Goal: Information Seeking & Learning: Learn about a topic

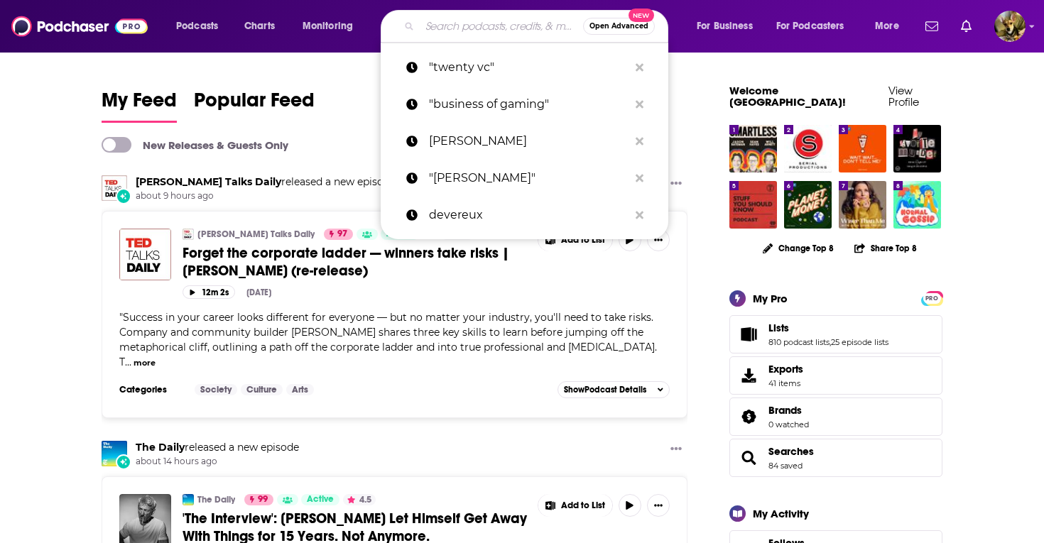
click at [470, 30] on input "Search podcasts, credits, & more..." at bounding box center [501, 26] width 163 height 23
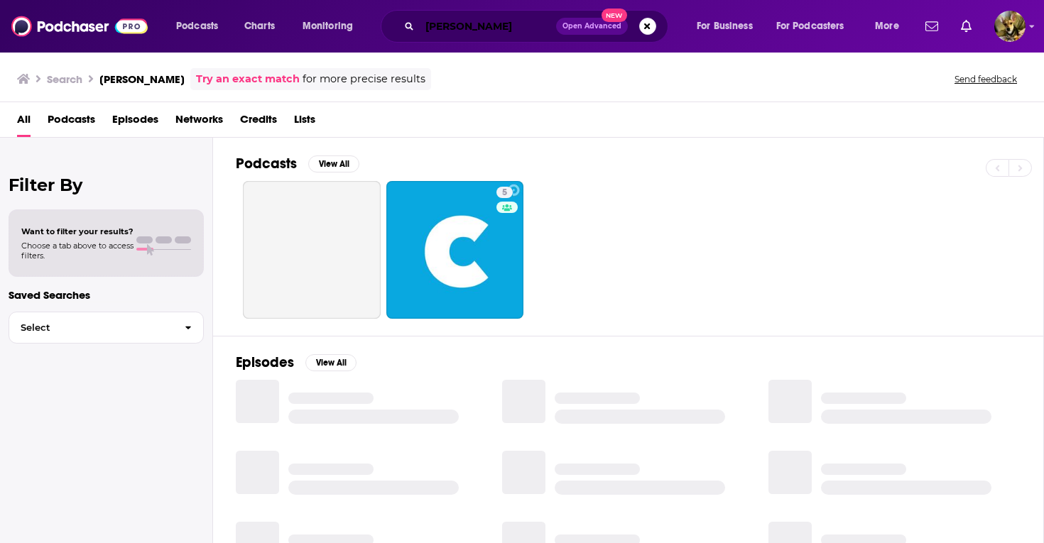
click at [461, 28] on input "[PERSON_NAME]" at bounding box center [488, 26] width 136 height 23
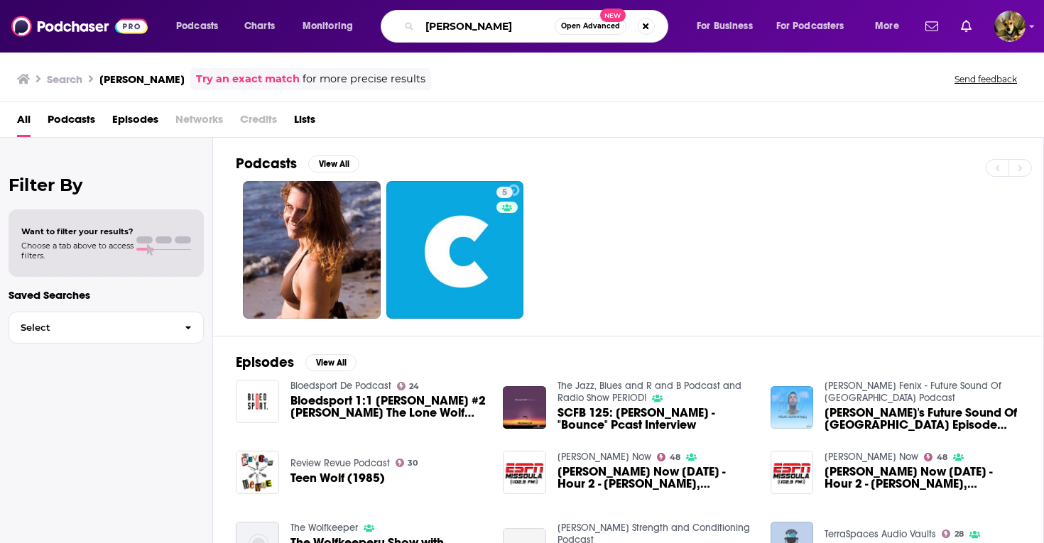
click at [506, 22] on input "[PERSON_NAME]" at bounding box center [487, 26] width 135 height 23
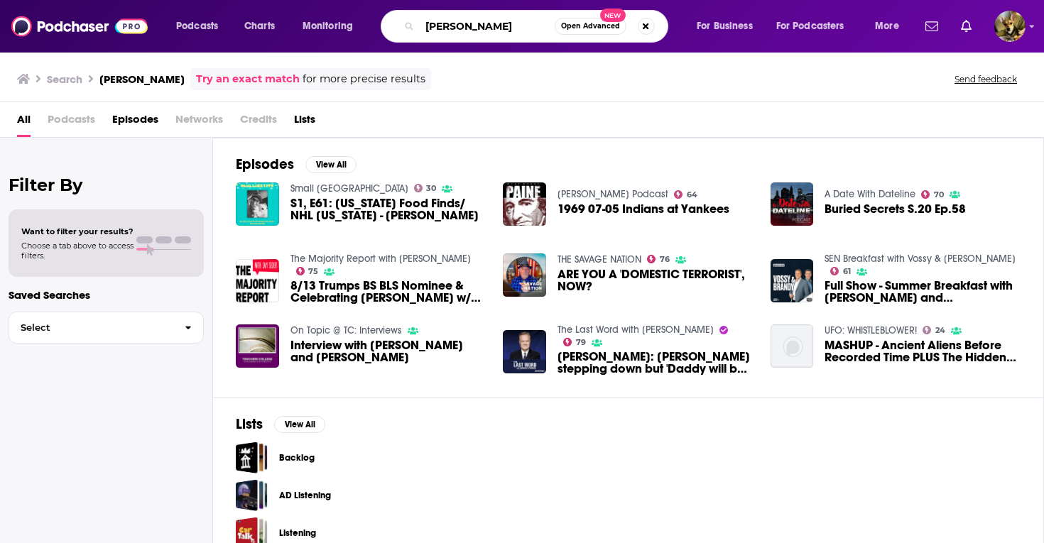
click at [513, 31] on input "[PERSON_NAME]" at bounding box center [487, 26] width 135 height 23
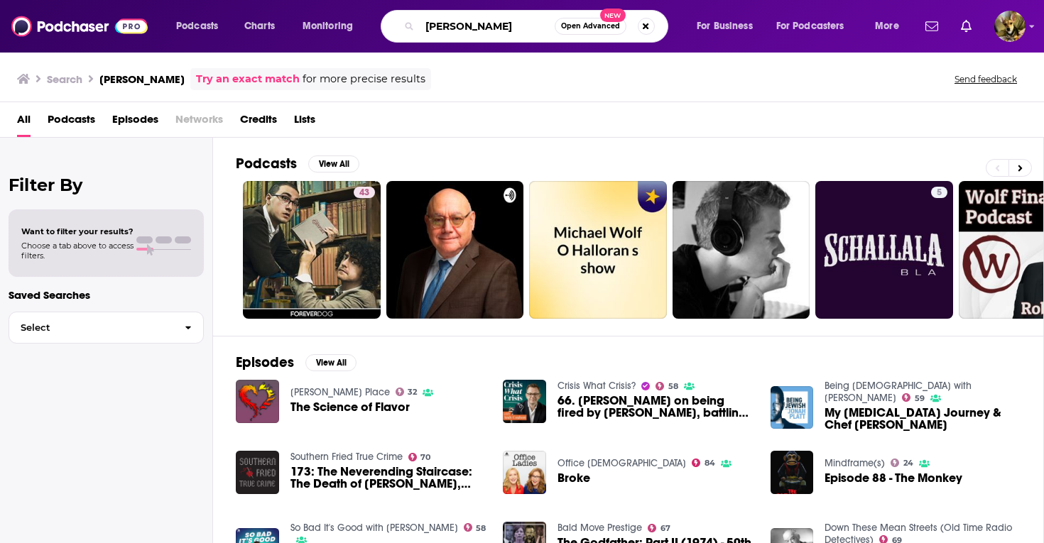
drag, startPoint x: 511, startPoint y: 28, endPoint x: 404, endPoint y: 26, distance: 107.3
click at [404, 26] on div "[PERSON_NAME] Open Advanced New" at bounding box center [525, 26] width 288 height 33
type input "fire and fury"
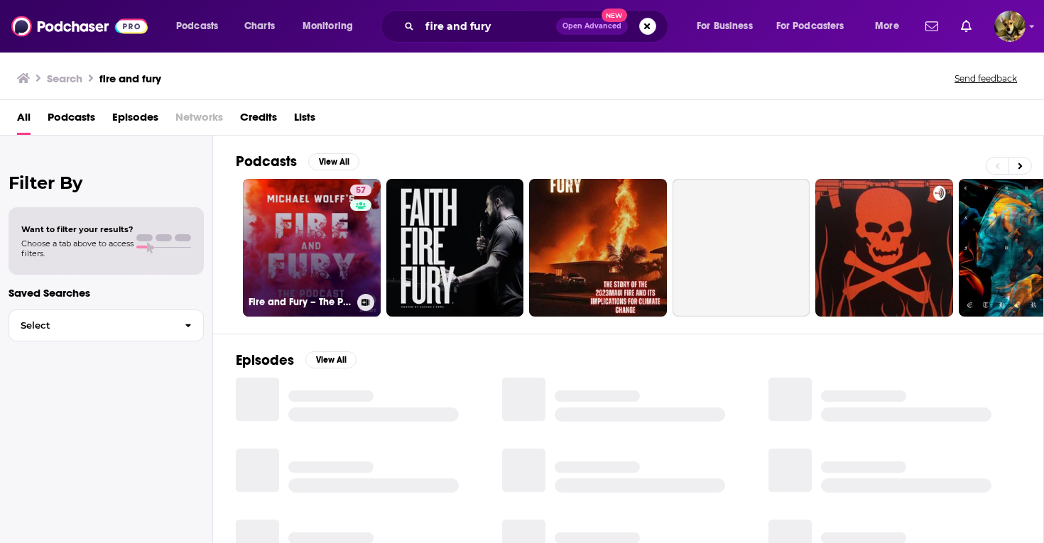
click at [315, 245] on link "57 Fire and Fury – The Podcast" at bounding box center [312, 248] width 138 height 138
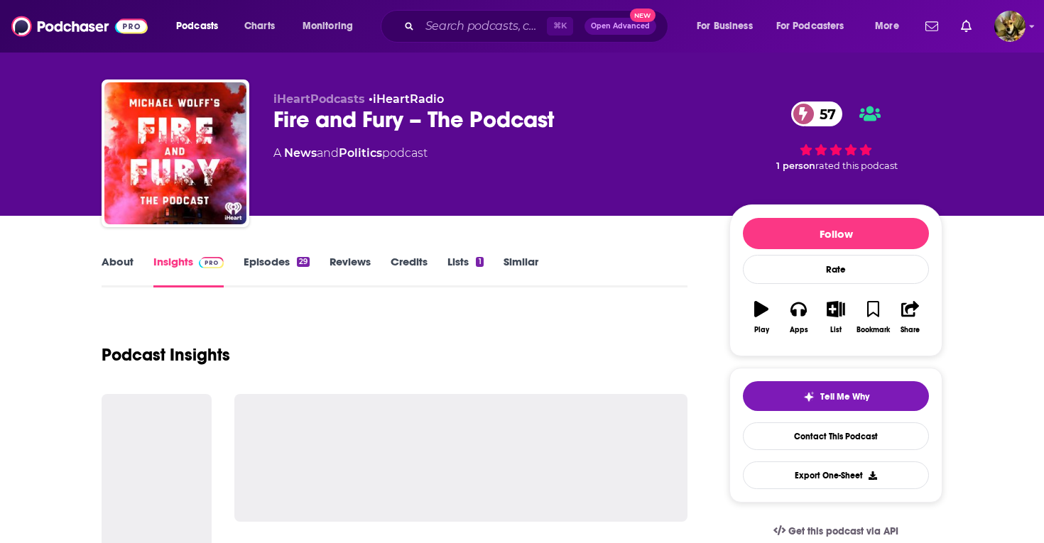
scroll to position [20, 0]
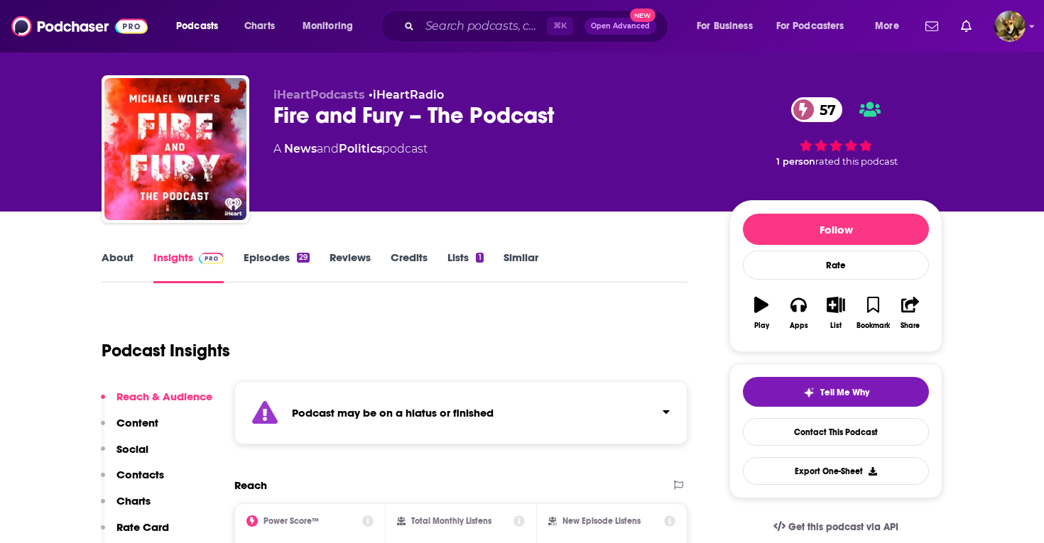
click at [270, 261] on link "Episodes 29" at bounding box center [277, 267] width 66 height 33
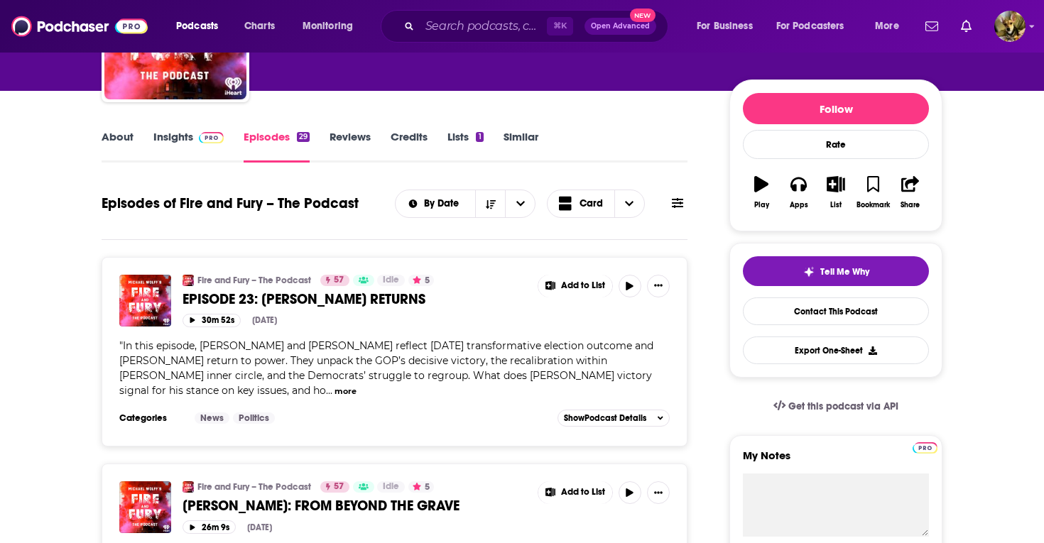
scroll to position [143, 0]
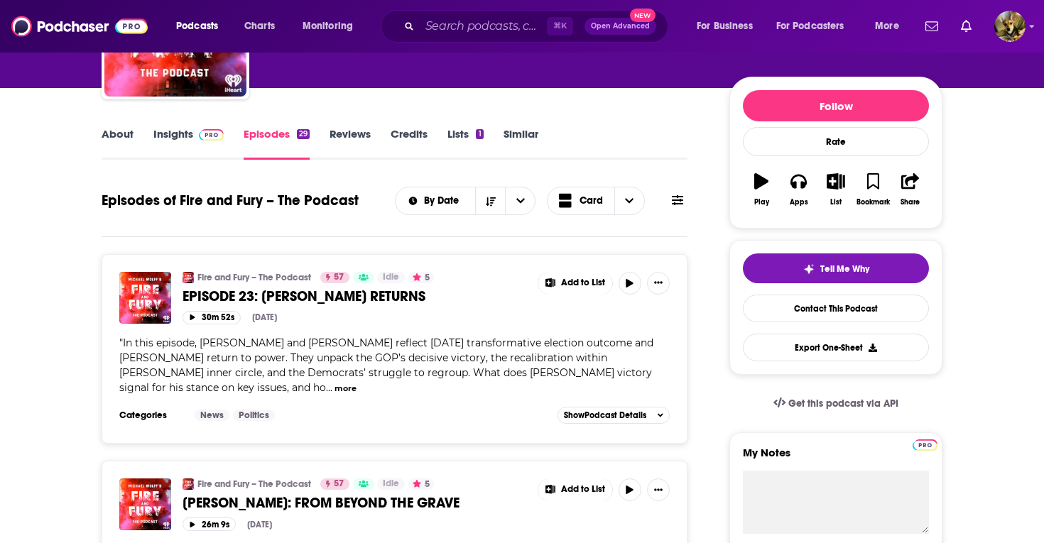
click at [168, 134] on link "Insights" at bounding box center [188, 143] width 70 height 33
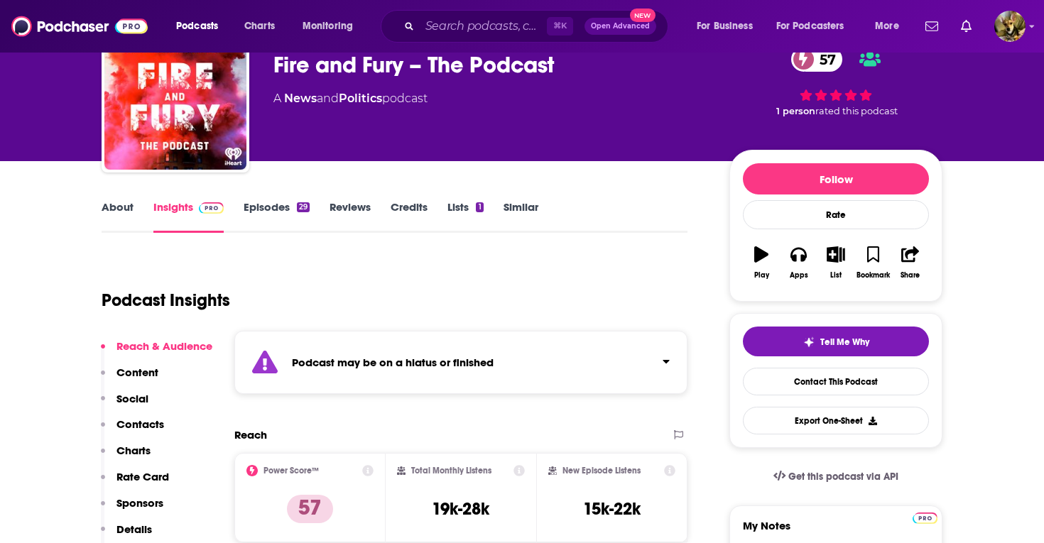
scroll to position [38, 0]
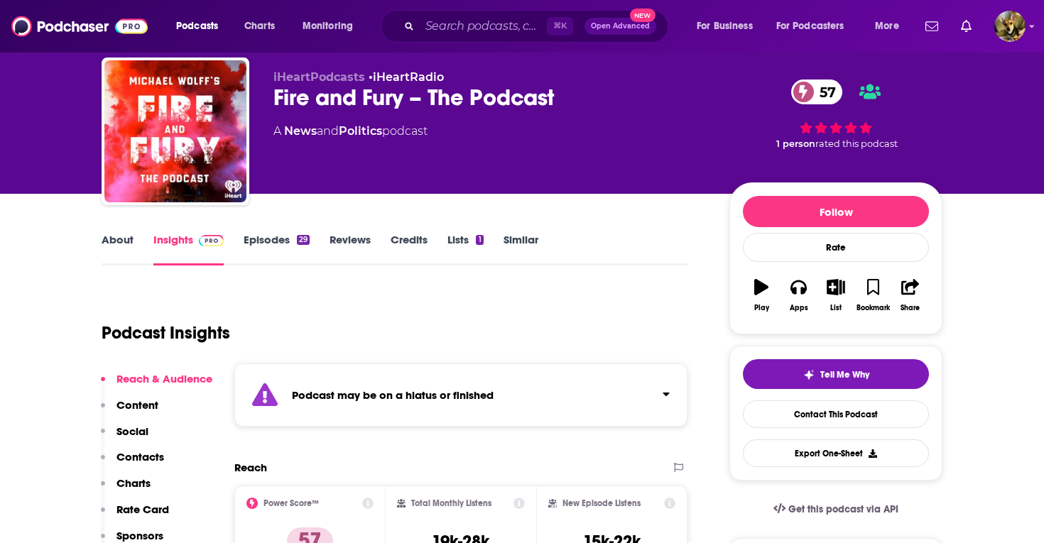
click at [264, 246] on link "Episodes 29" at bounding box center [277, 249] width 66 height 33
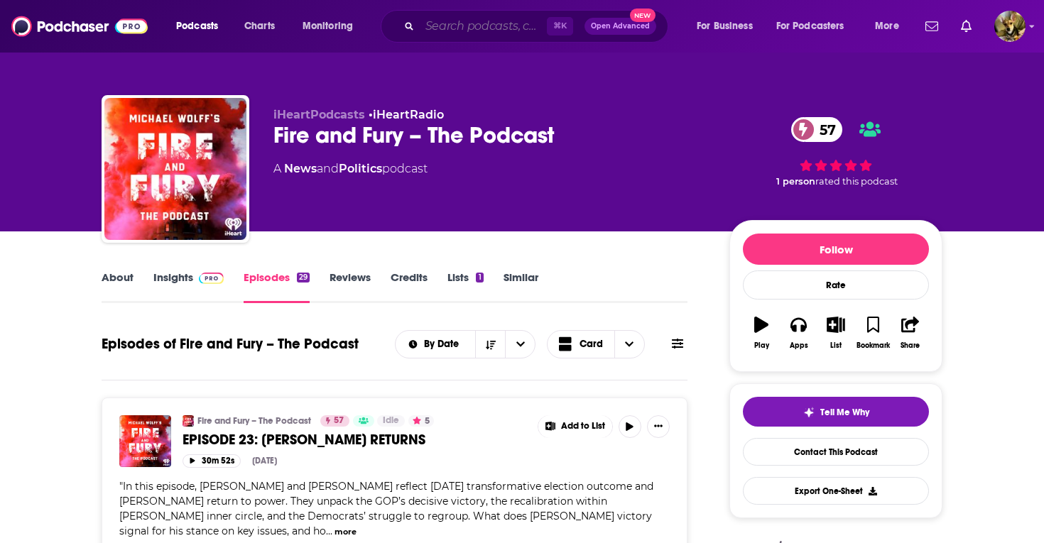
click at [443, 28] on input "Search podcasts, credits, & more..." at bounding box center [483, 26] width 127 height 23
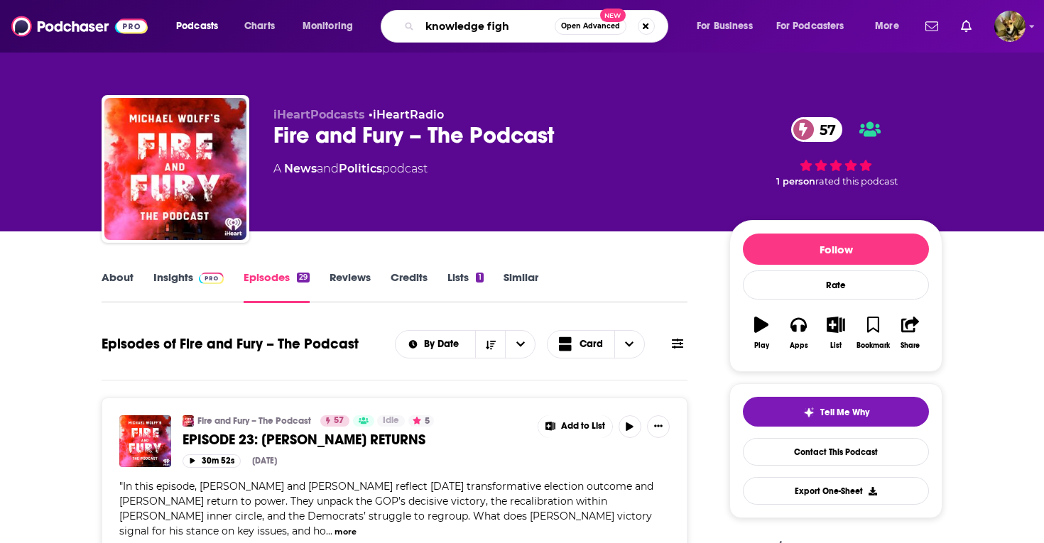
type input "knowledge fight"
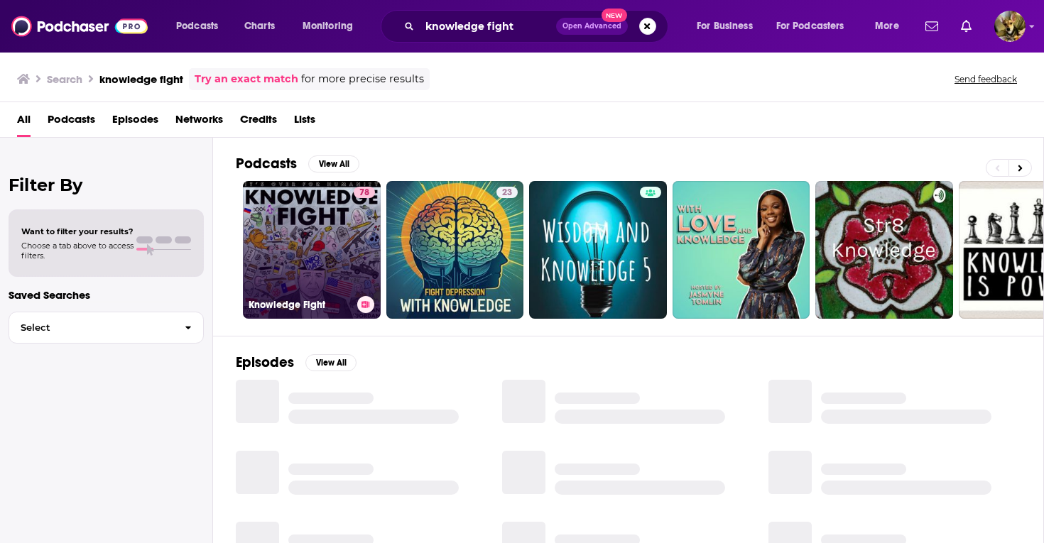
click at [320, 232] on link "78 Knowledge Fight" at bounding box center [312, 250] width 138 height 138
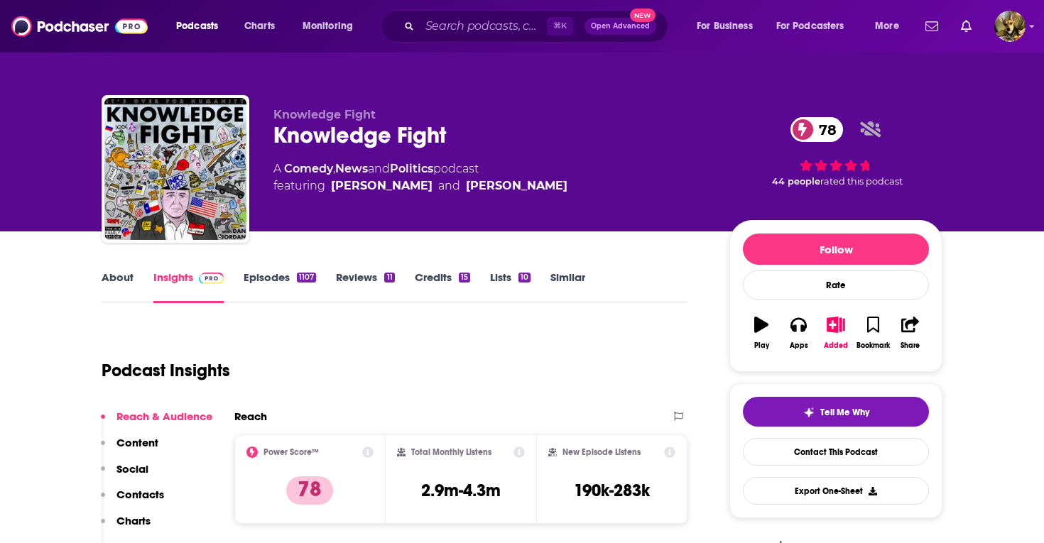
click at [124, 285] on link "About" at bounding box center [118, 287] width 32 height 33
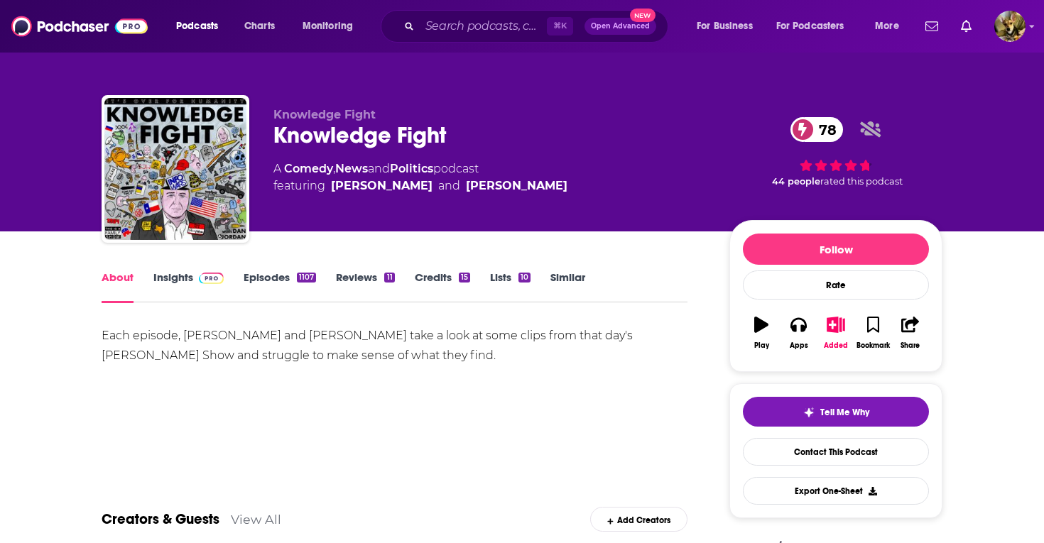
click at [279, 281] on link "Episodes 1107" at bounding box center [280, 287] width 72 height 33
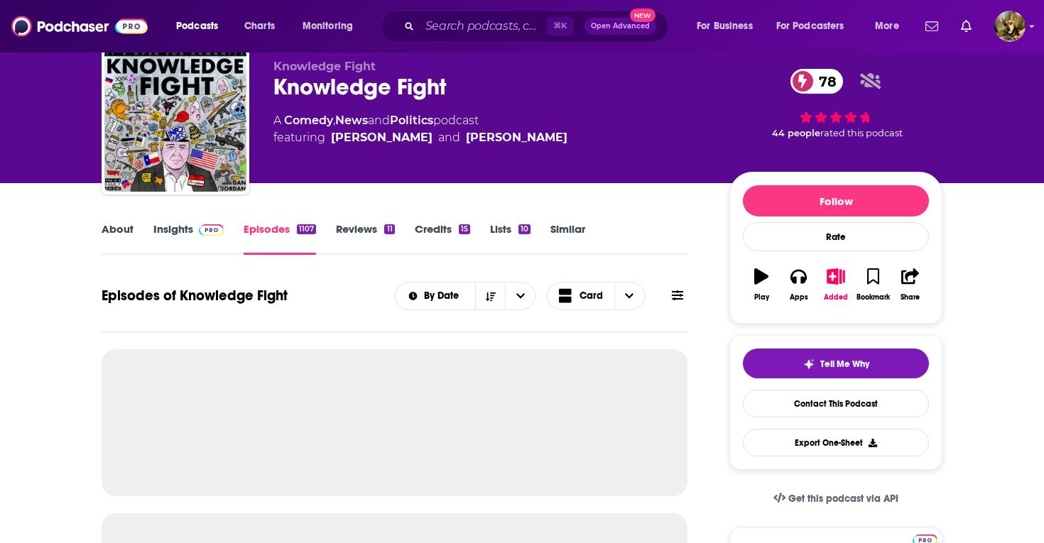
scroll to position [56, 0]
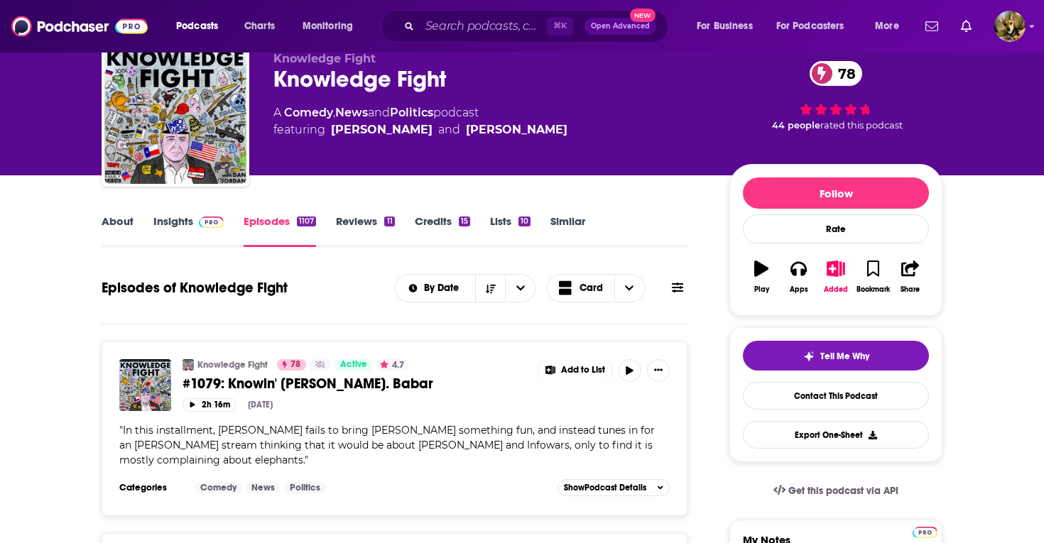
click at [161, 229] on link "Insights" at bounding box center [188, 231] width 70 height 33
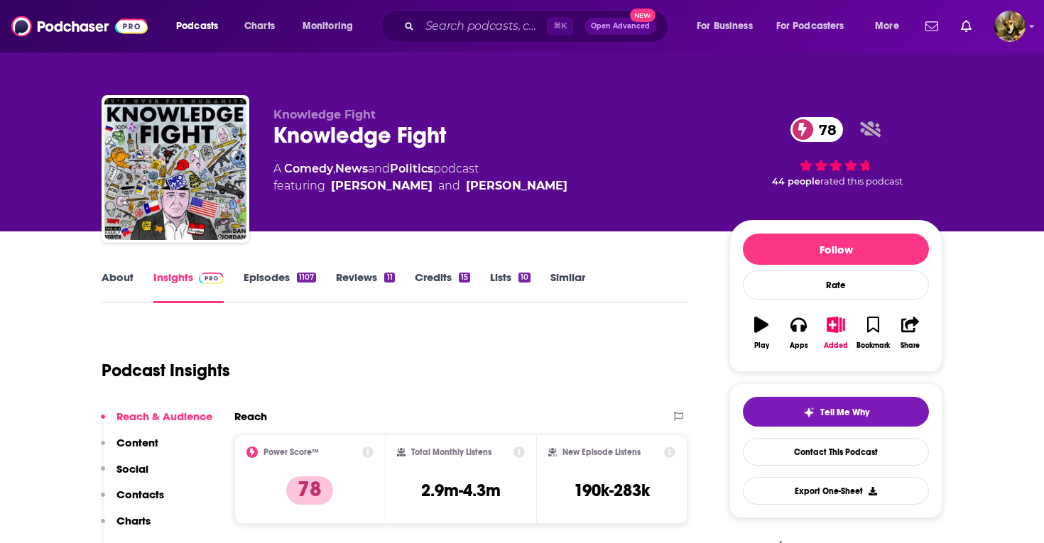
click at [568, 277] on link "Similar" at bounding box center [568, 287] width 35 height 33
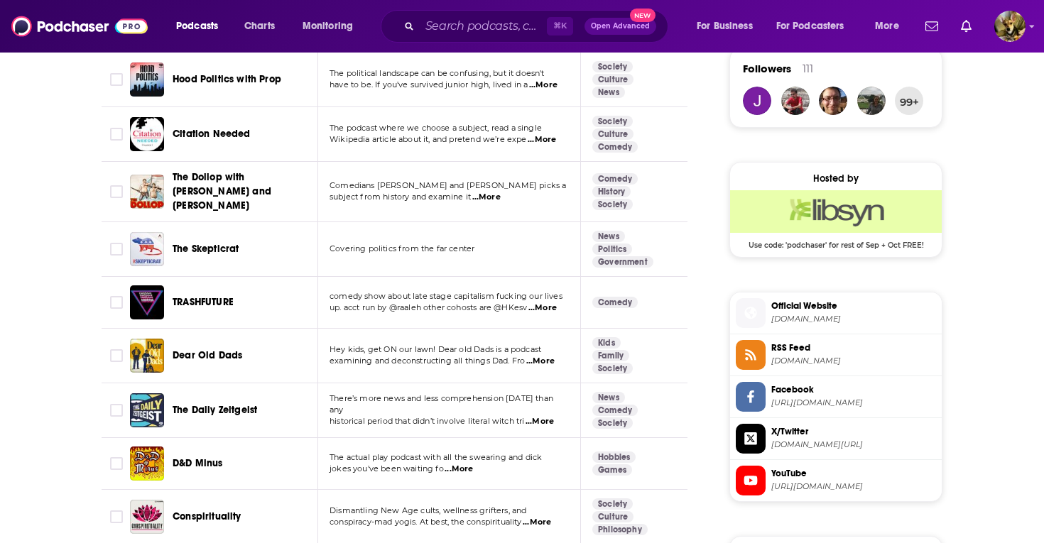
scroll to position [1063, 0]
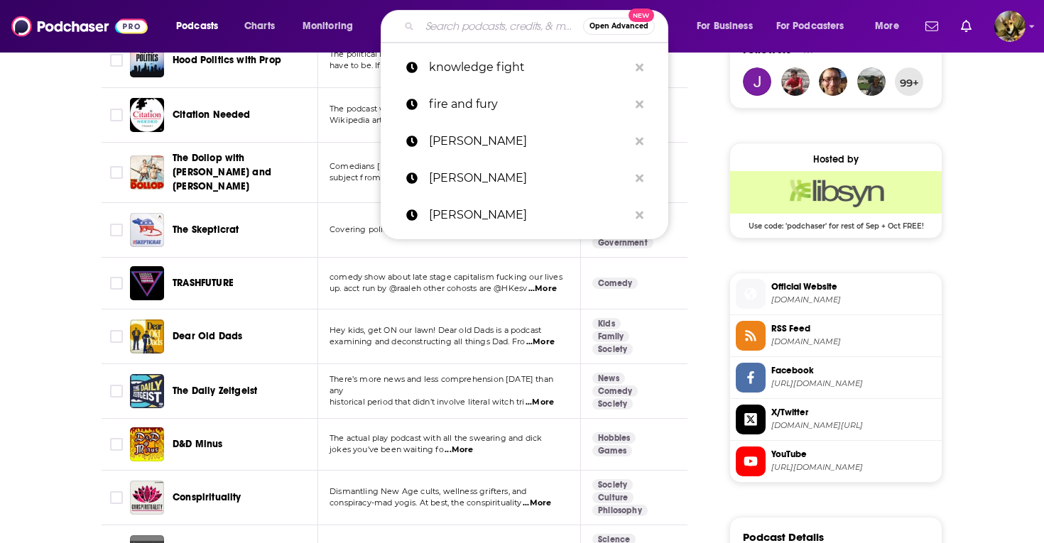
click at [470, 32] on input "Search podcasts, credits, & more..." at bounding box center [501, 26] width 163 height 23
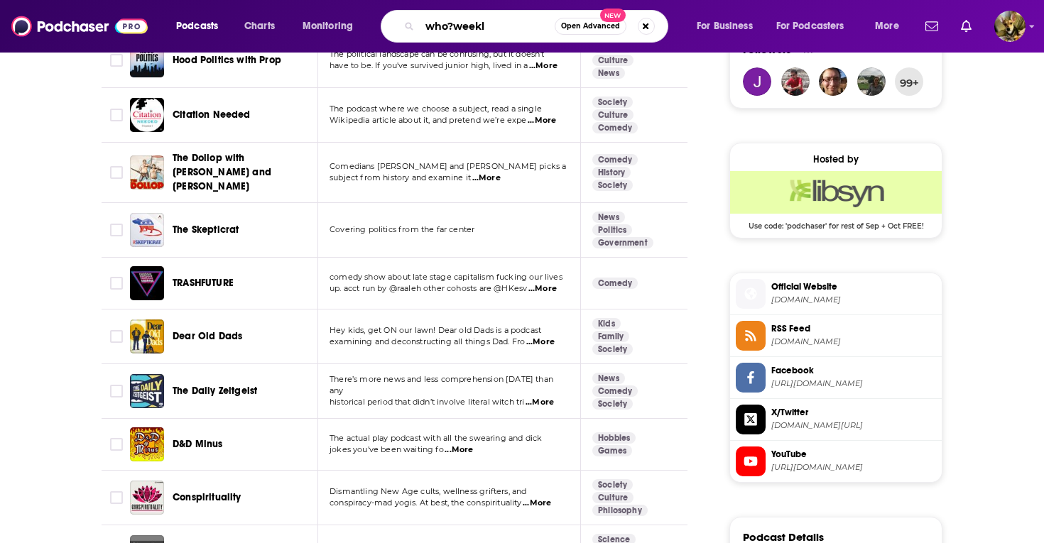
type input "who?weekly"
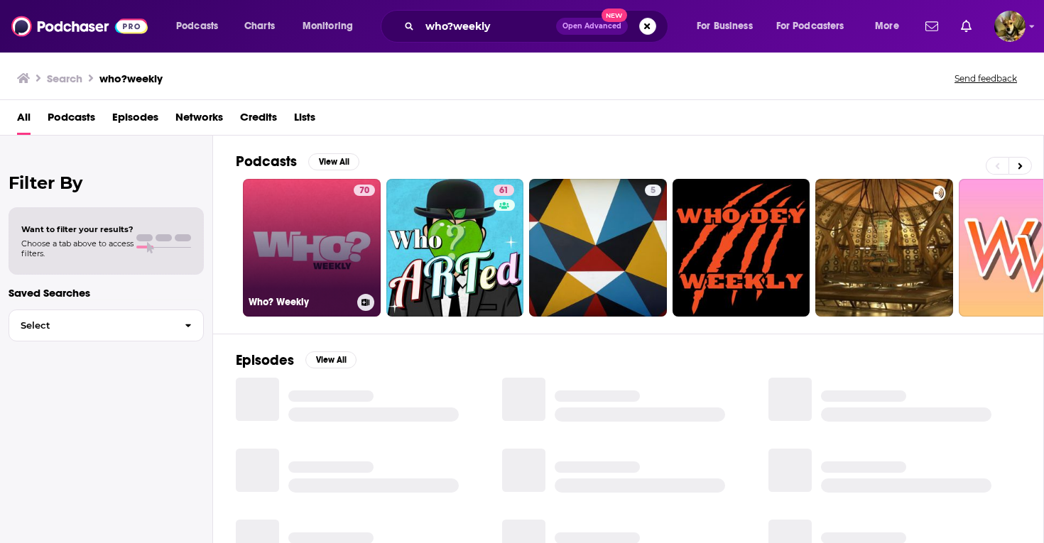
click at [314, 240] on link "70 Who? Weekly" at bounding box center [312, 248] width 138 height 138
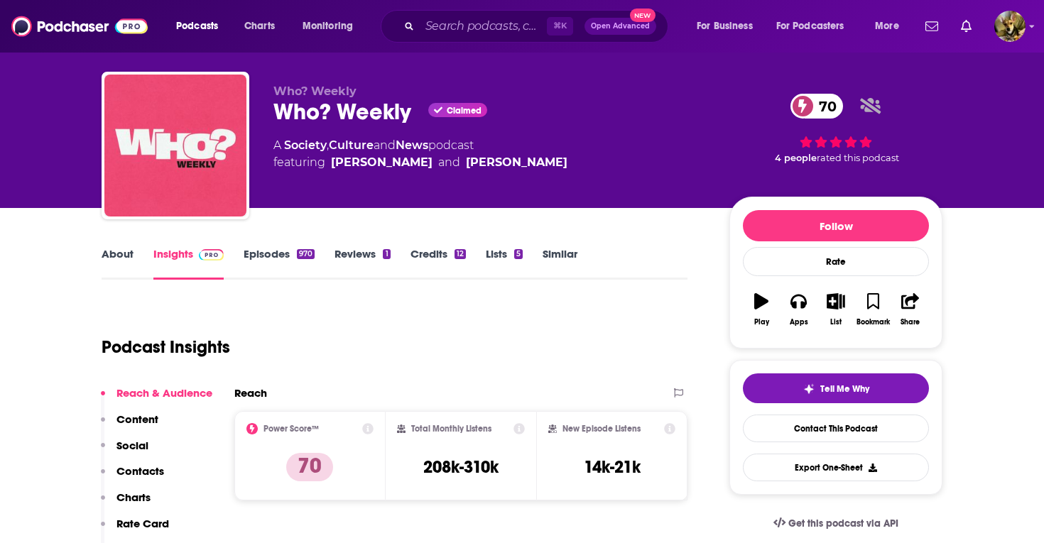
scroll to position [4, 0]
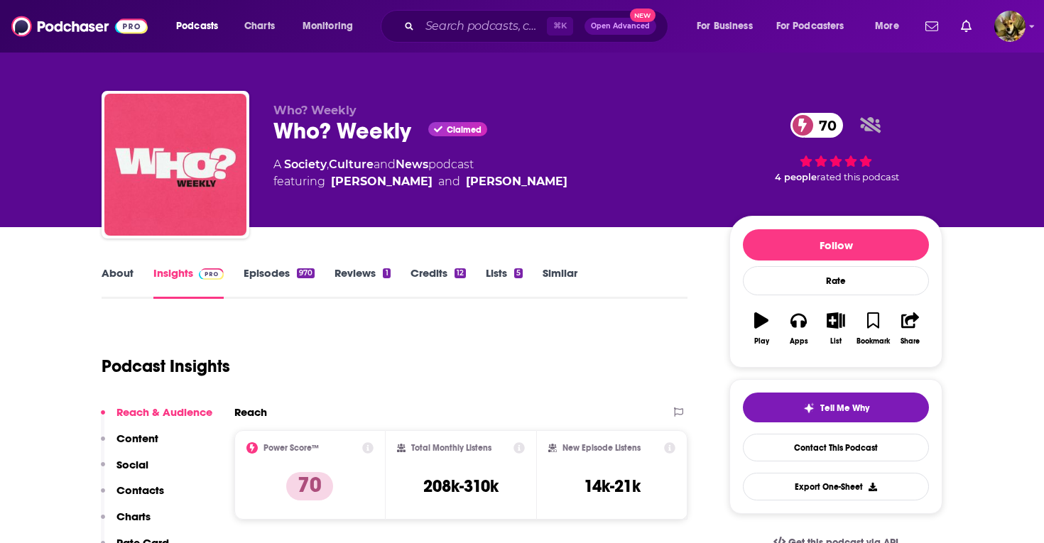
click at [112, 269] on link "About" at bounding box center [118, 282] width 32 height 33
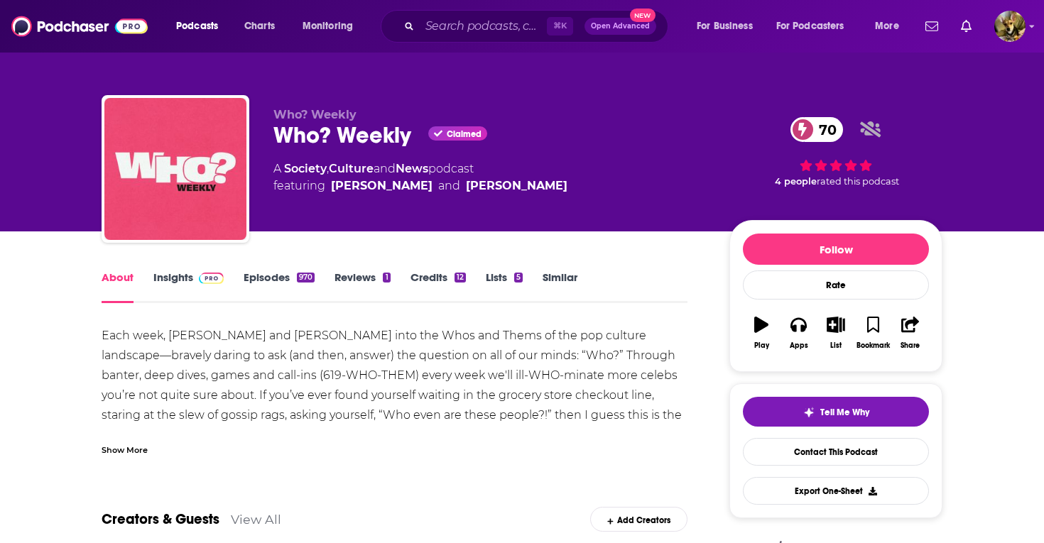
click at [127, 446] on div "Show More" at bounding box center [125, 449] width 46 height 13
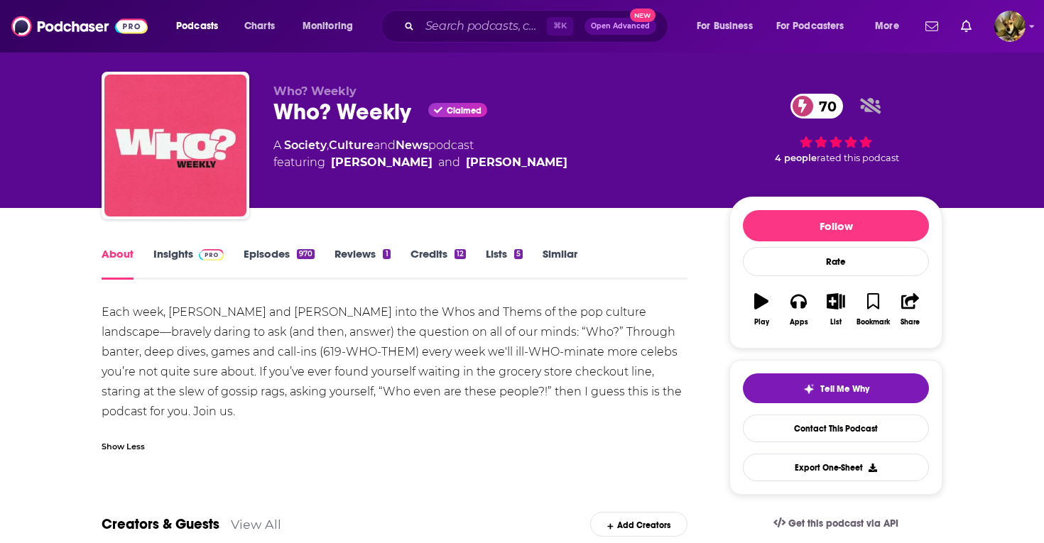
scroll to position [31, 0]
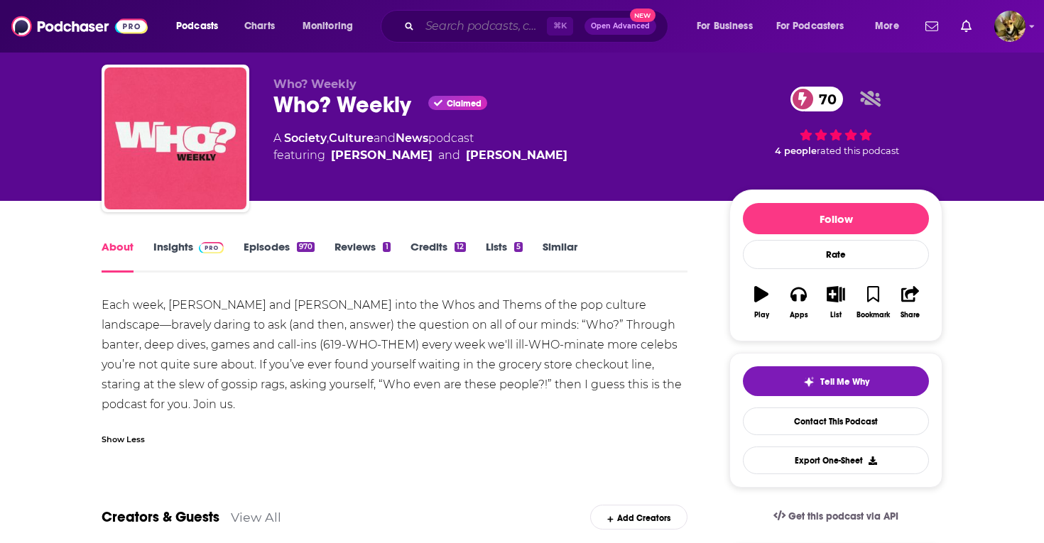
click at [470, 26] on input "Search podcasts, credits, & more..." at bounding box center [483, 26] width 127 height 23
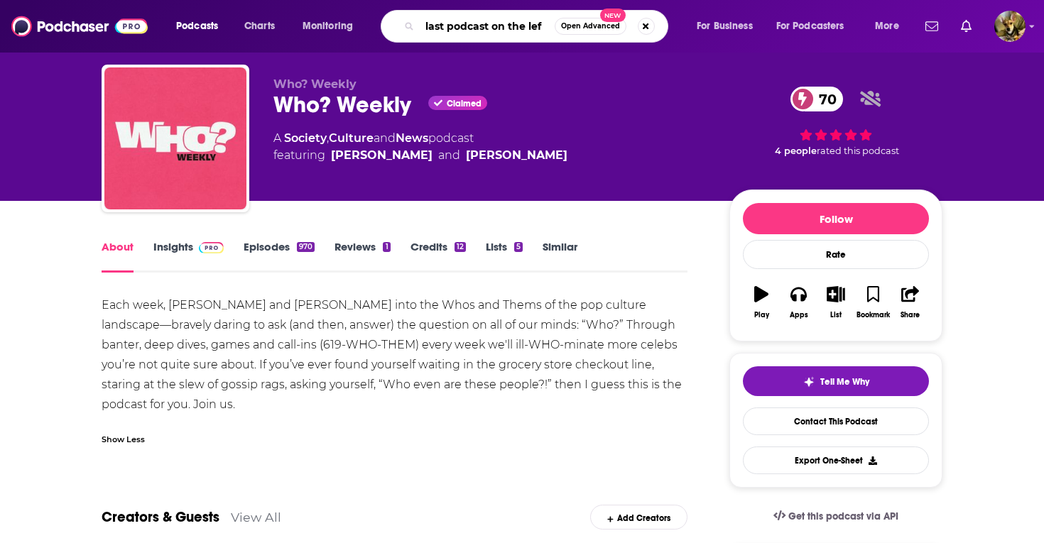
type input "last podcast on the left"
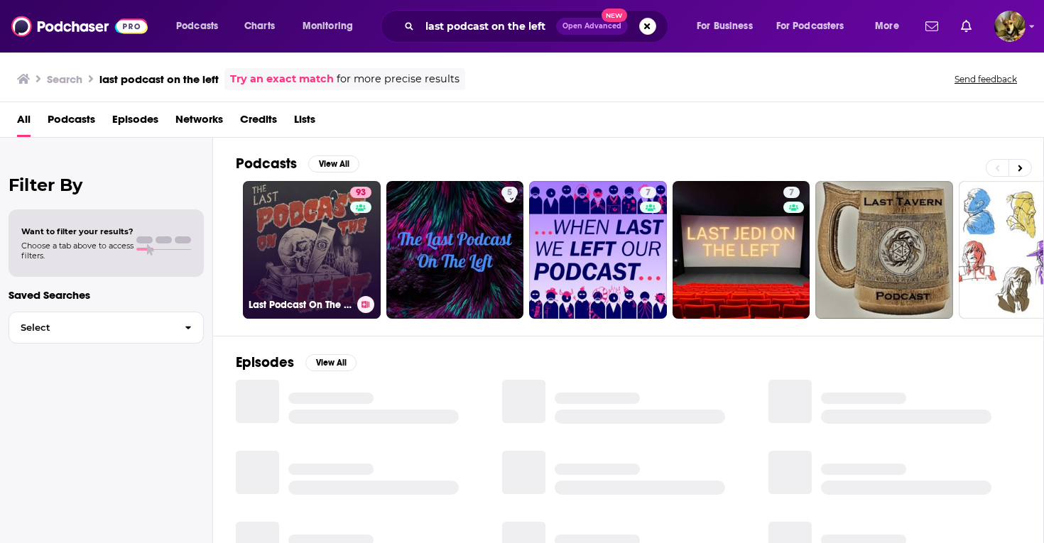
click at [311, 256] on link "93 Last Podcast On The Left" at bounding box center [312, 250] width 138 height 138
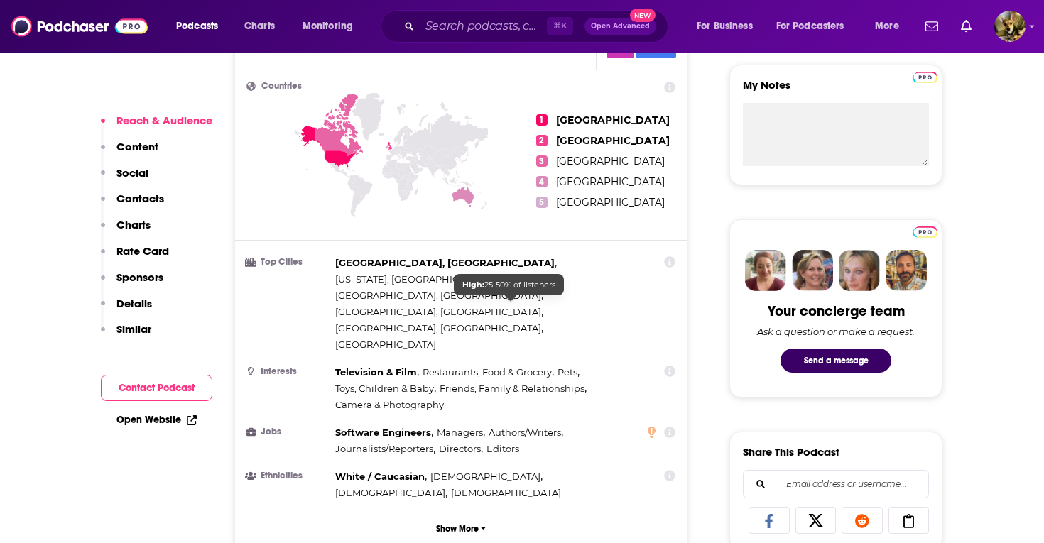
scroll to position [635, 0]
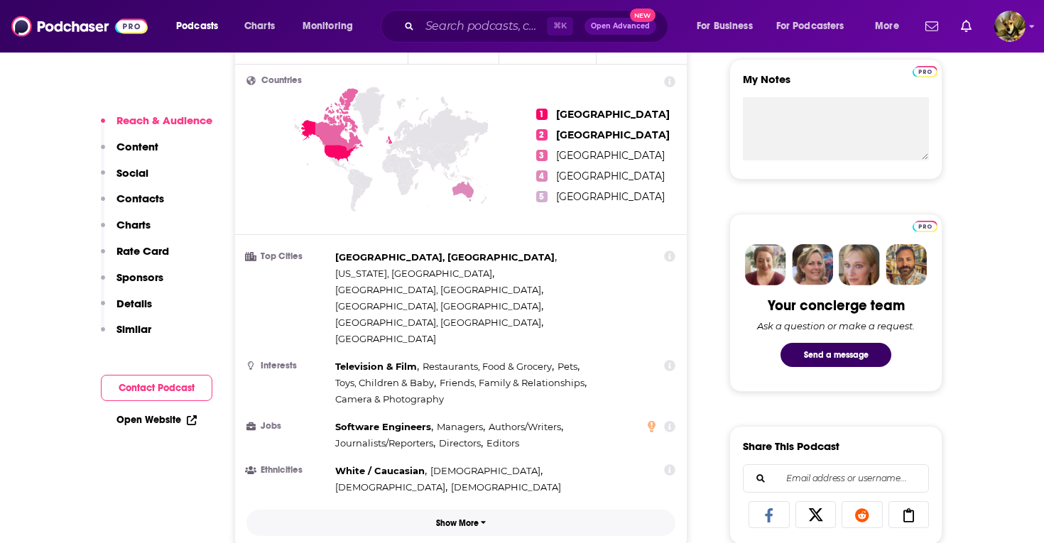
click at [473, 519] on p "Show More" at bounding box center [457, 524] width 43 height 10
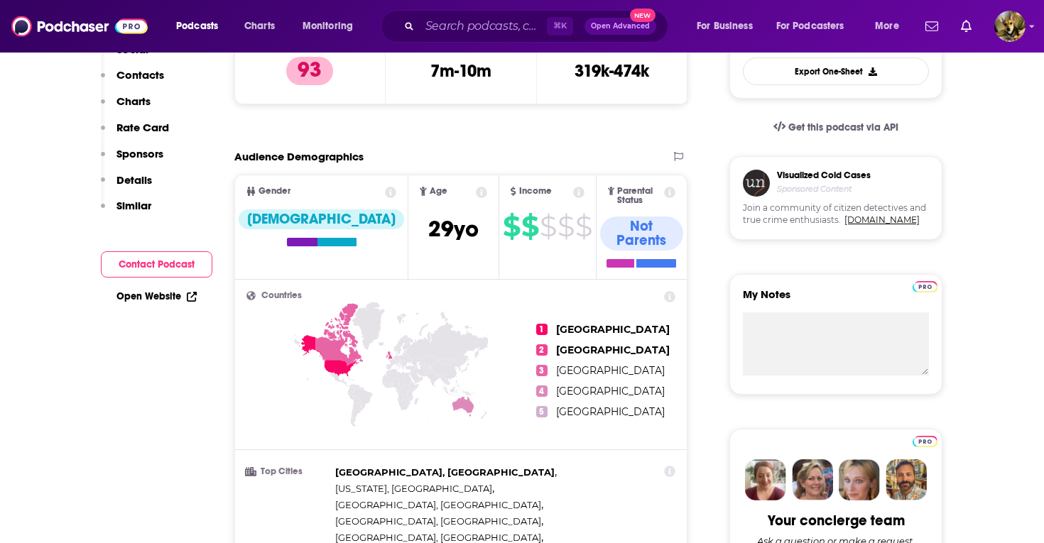
scroll to position [0, 0]
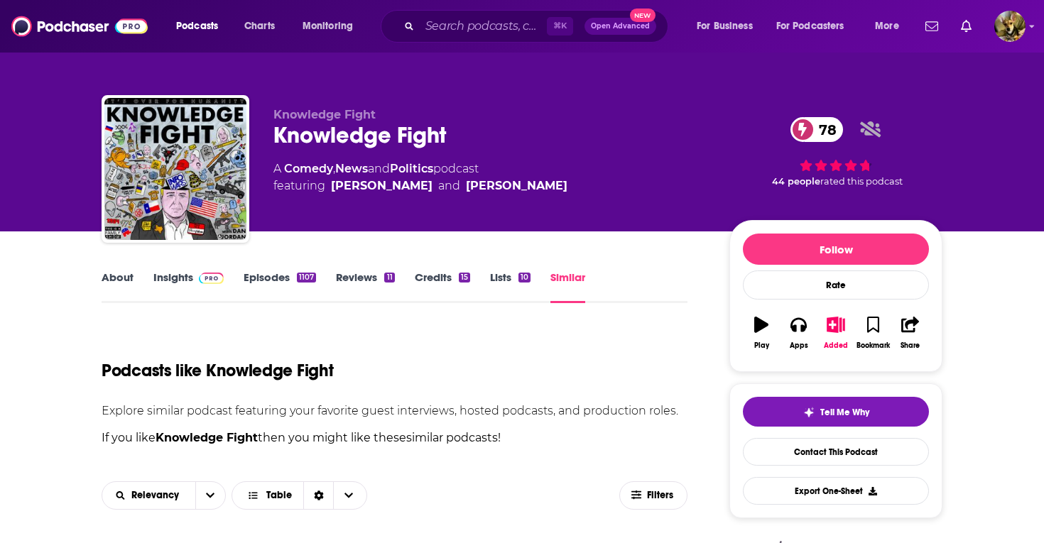
click at [192, 287] on link "Insights" at bounding box center [188, 287] width 70 height 33
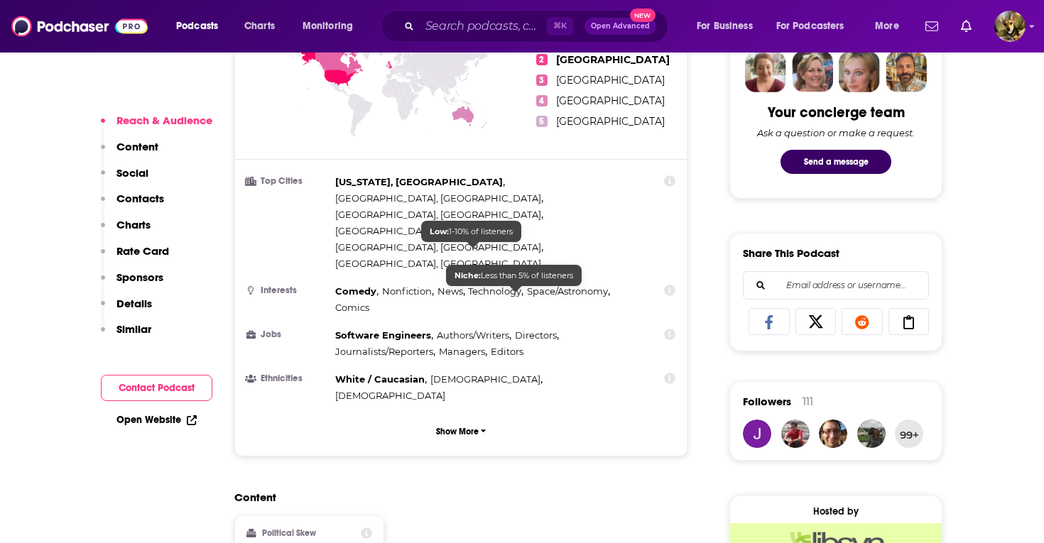
scroll to position [735, 0]
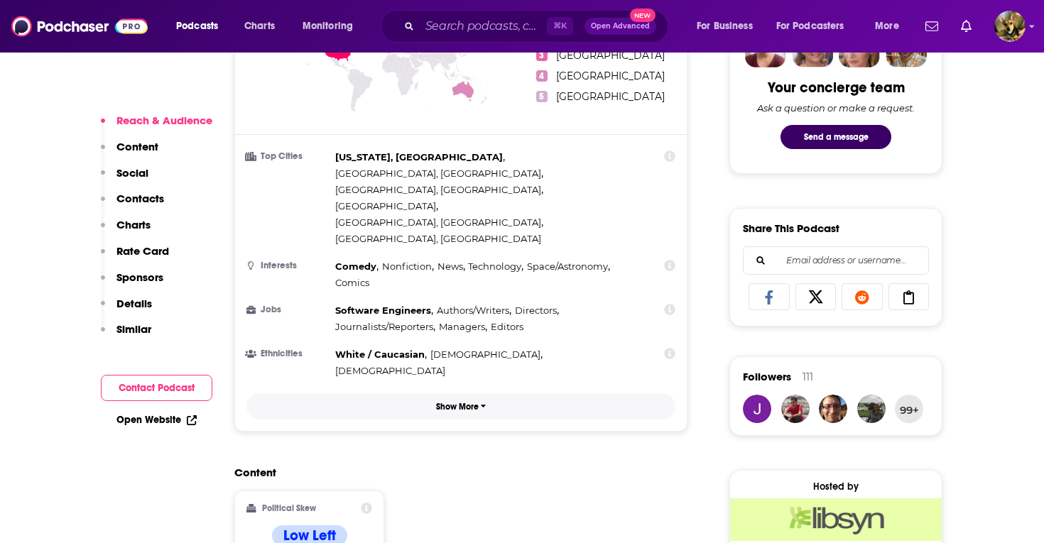
click at [479, 394] on button "Show More" at bounding box center [460, 407] width 429 height 26
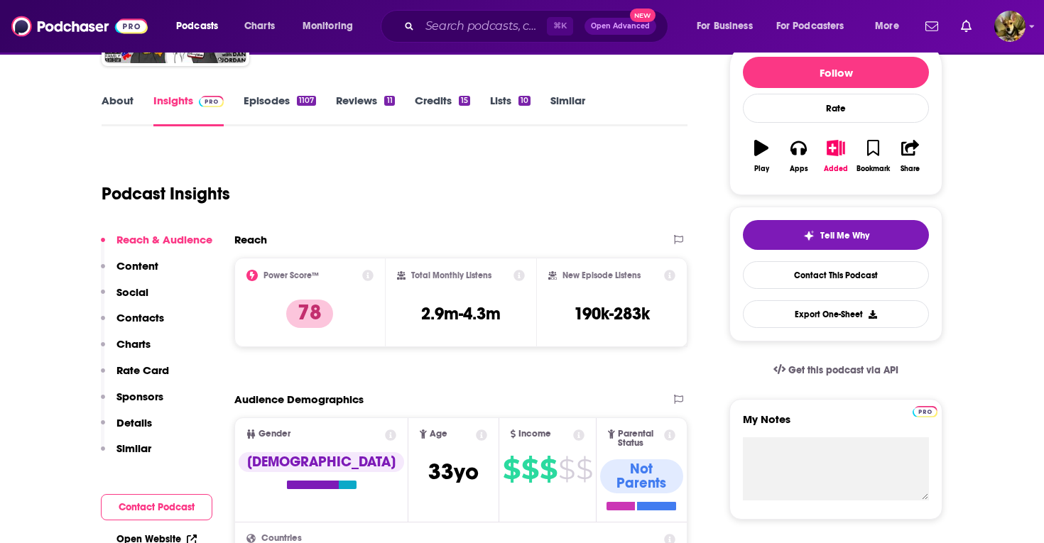
scroll to position [126, 0]
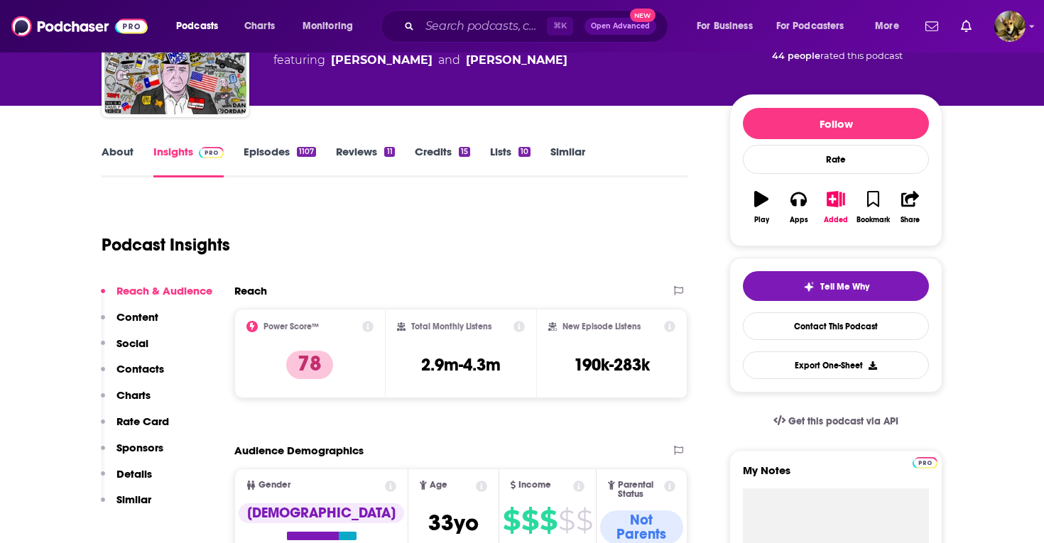
click at [573, 150] on link "Similar" at bounding box center [568, 161] width 35 height 33
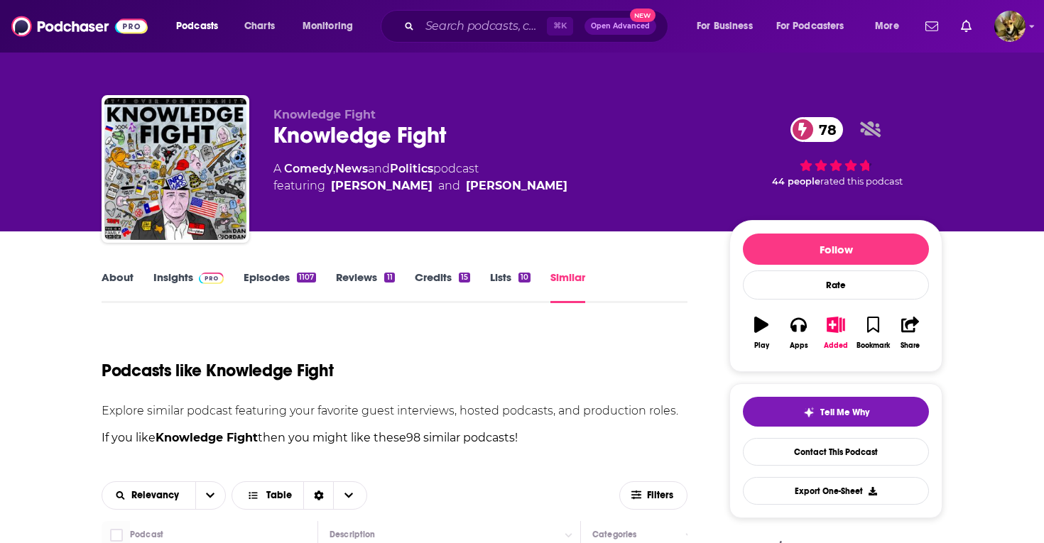
click at [182, 277] on link "Insights" at bounding box center [188, 287] width 70 height 33
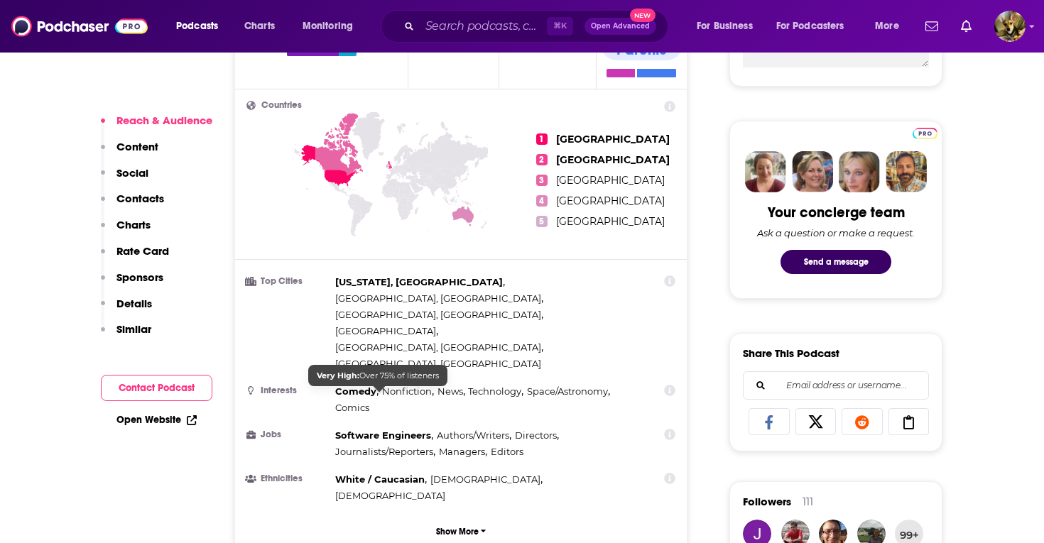
scroll to position [656, 0]
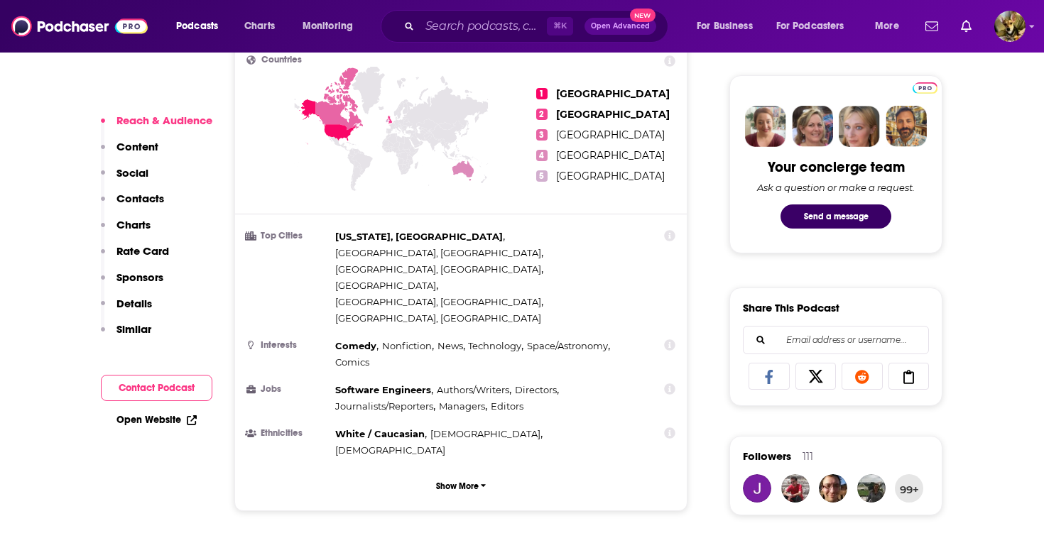
click at [118, 272] on p "Sponsors" at bounding box center [139, 277] width 47 height 13
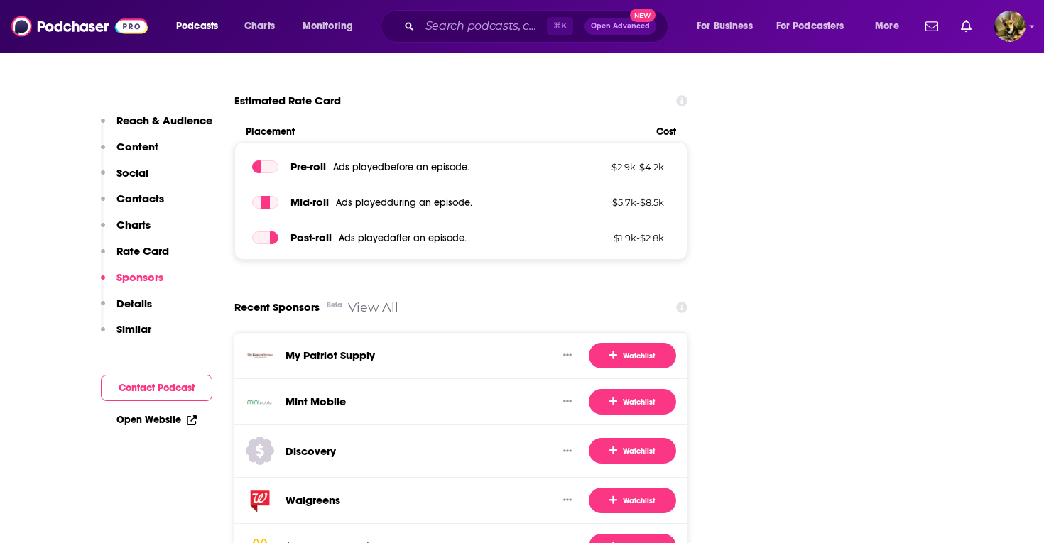
scroll to position [1975, 0]
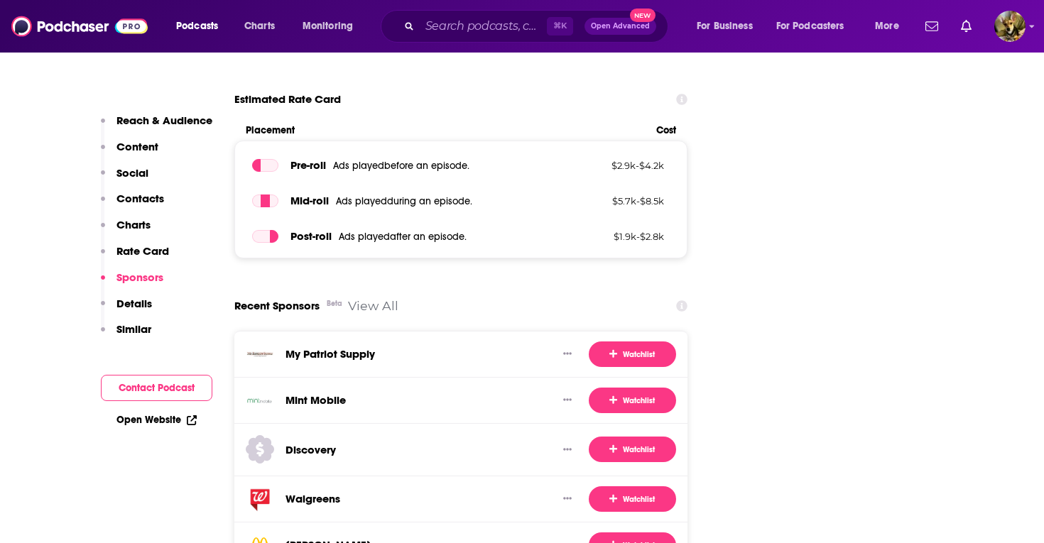
click at [372, 298] on link "View All" at bounding box center [373, 305] width 50 height 15
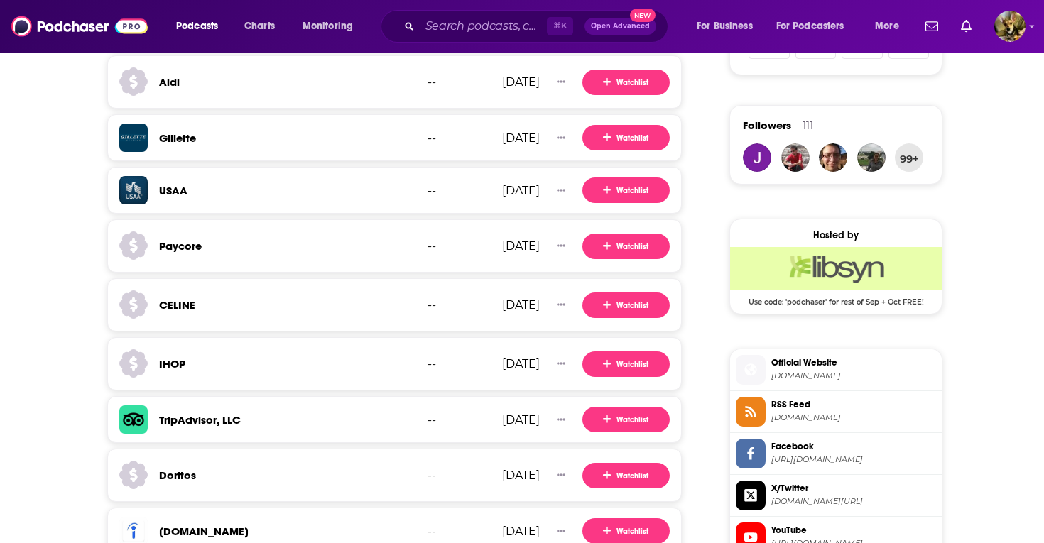
scroll to position [983, 0]
